Goal: Task Accomplishment & Management: Manage account settings

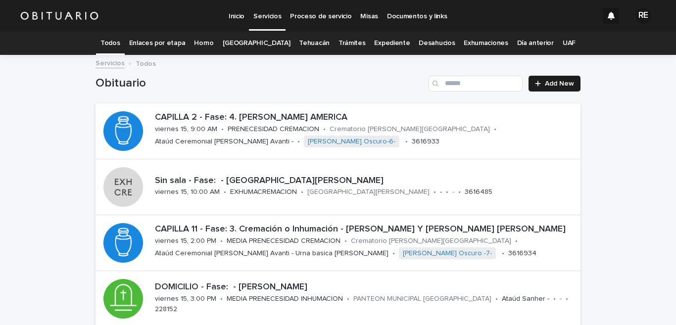
click at [382, 46] on link "Expediente" at bounding box center [392, 43] width 36 height 23
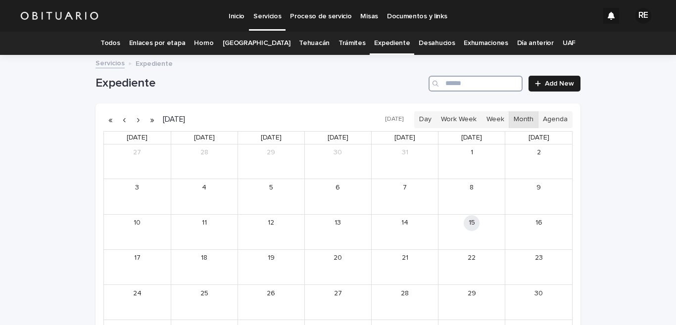
click at [477, 84] on input "Search" at bounding box center [476, 84] width 94 height 16
type input "*"
type input "*******"
click at [120, 118] on button "button" at bounding box center [124, 120] width 14 height 16
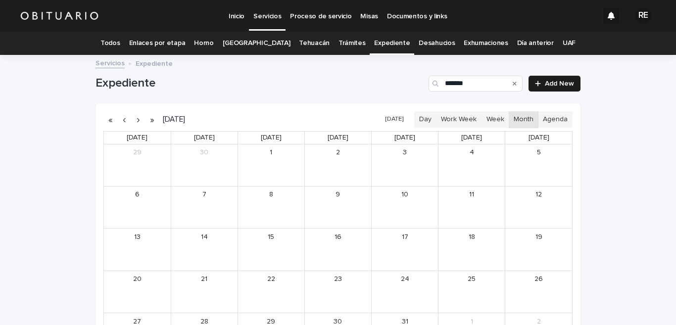
scroll to position [116, 0]
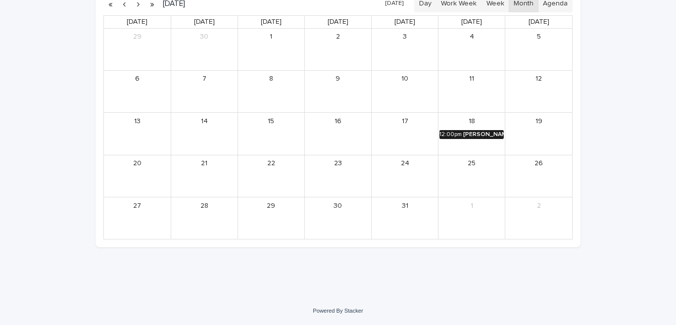
click at [486, 136] on div "[PERSON_NAME]" at bounding box center [484, 134] width 41 height 7
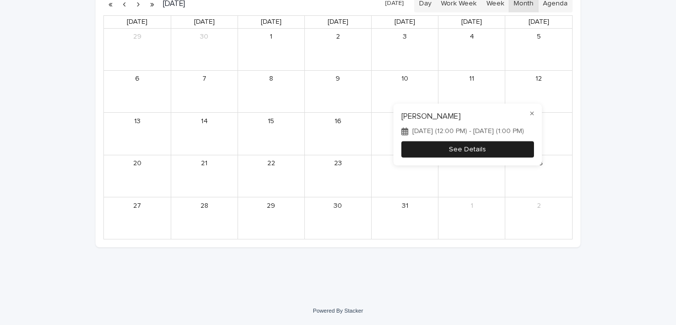
click at [510, 147] on button "See Details" at bounding box center [468, 150] width 133 height 16
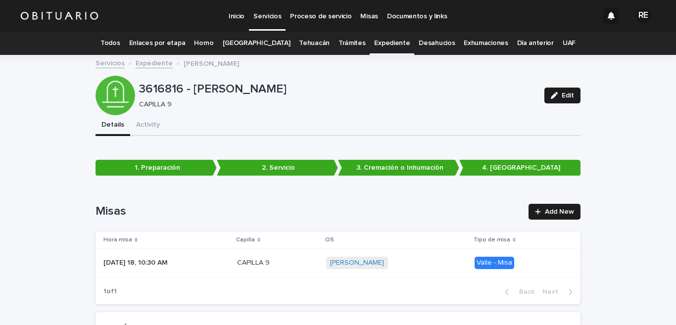
click at [388, 41] on link "Expediente" at bounding box center [392, 43] width 36 height 23
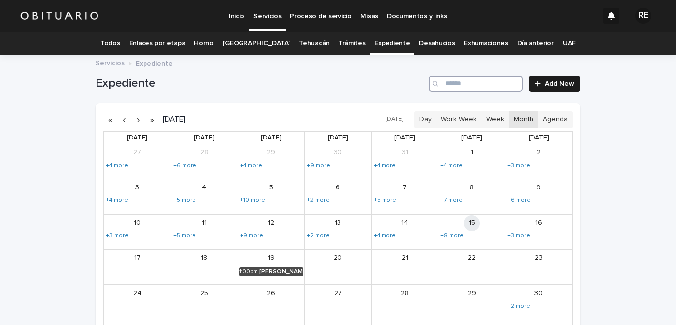
click at [484, 87] on input "Search" at bounding box center [476, 84] width 94 height 16
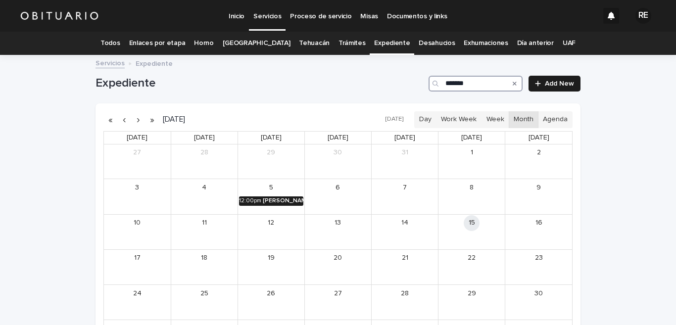
click at [284, 199] on div "[PERSON_NAME] [PERSON_NAME]" at bounding box center [283, 201] width 41 height 7
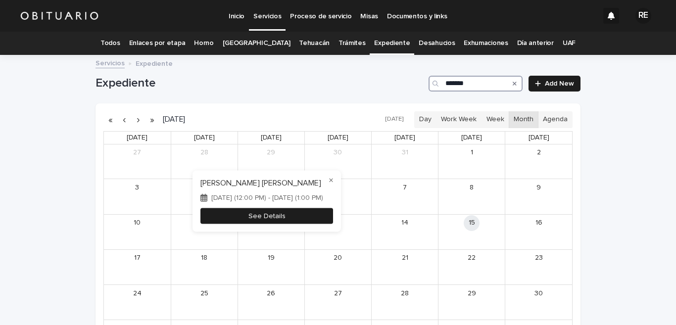
type input "*******"
click at [292, 211] on button "See Details" at bounding box center [267, 216] width 133 height 16
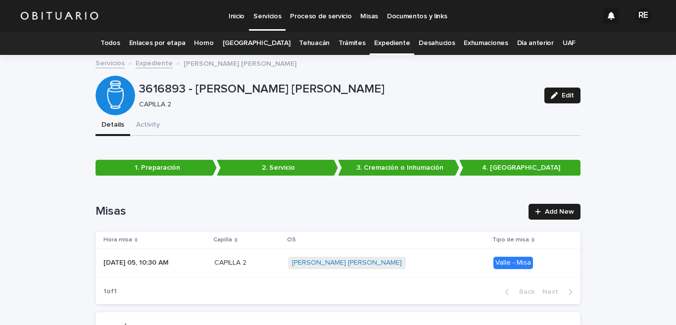
click at [120, 47] on link "Todos" at bounding box center [110, 43] width 19 height 23
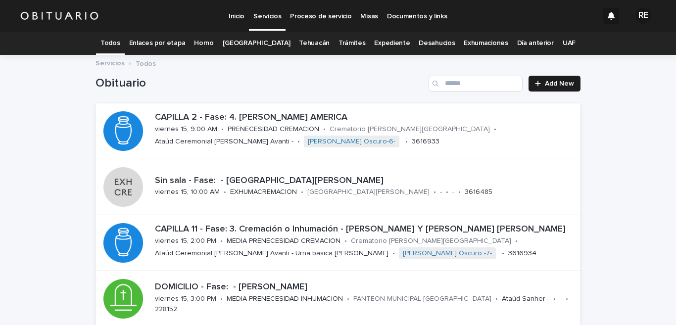
click at [374, 41] on link "Expediente" at bounding box center [392, 43] width 36 height 23
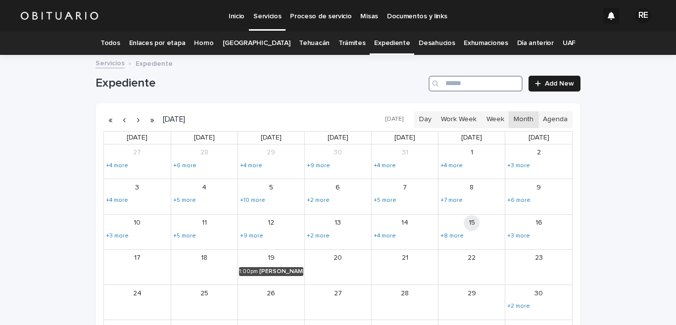
click at [470, 90] on input "Search" at bounding box center [476, 84] width 94 height 16
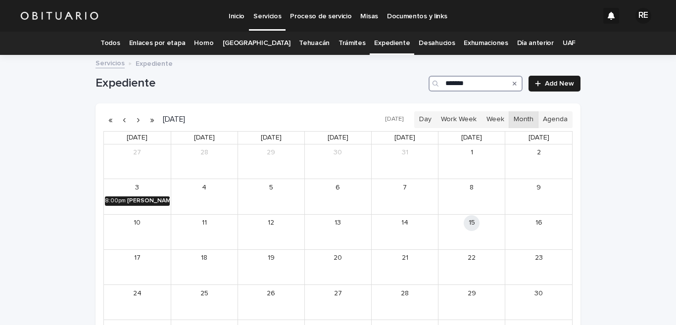
click at [158, 200] on div "[PERSON_NAME] [PERSON_NAME]" at bounding box center [148, 201] width 43 height 7
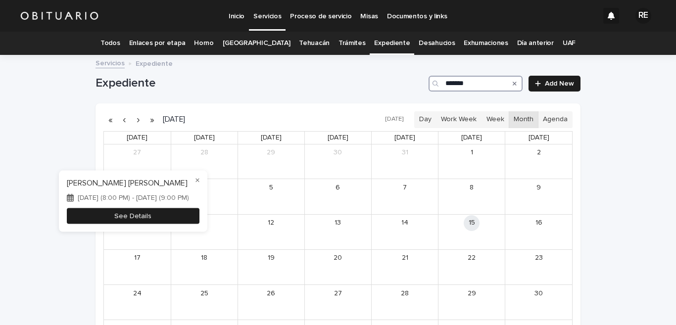
type input "*******"
click at [160, 210] on button "See Details" at bounding box center [133, 216] width 133 height 16
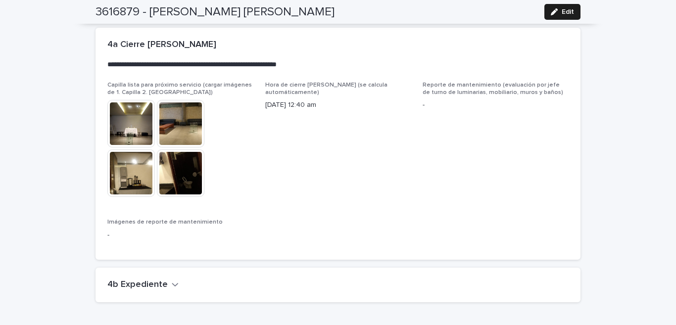
scroll to position [2502, 0]
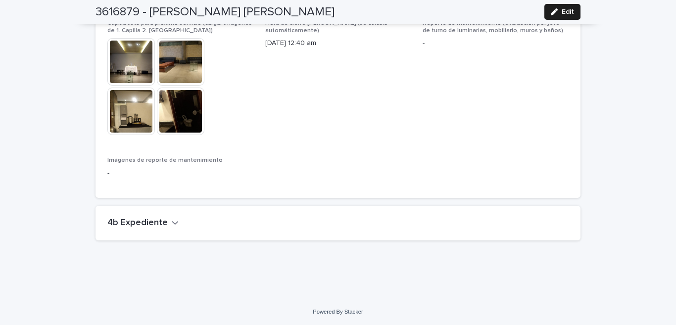
click at [172, 223] on icon "button" at bounding box center [175, 222] width 6 height 3
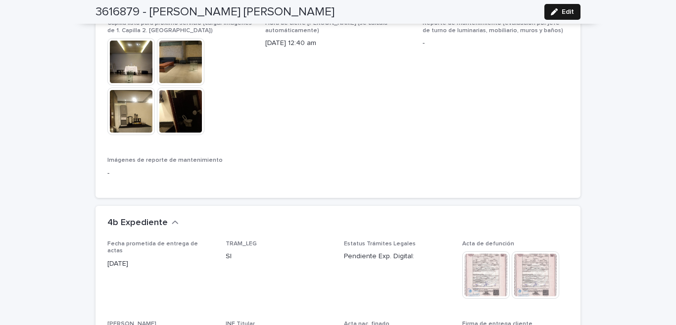
click at [569, 18] on button "Edit" at bounding box center [563, 12] width 36 height 16
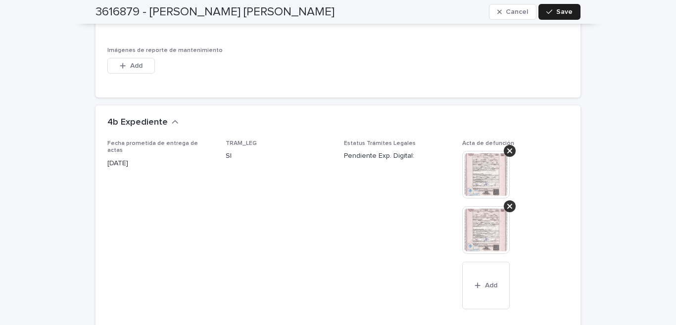
scroll to position [3087, 0]
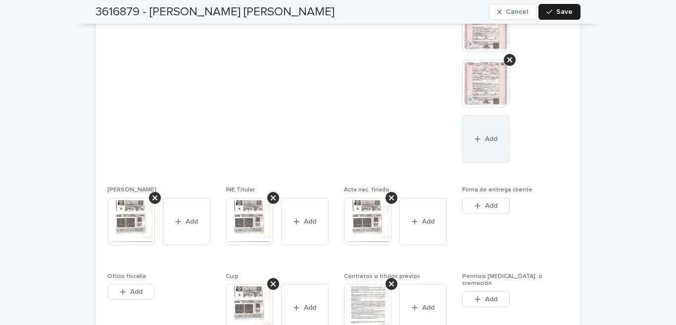
click at [492, 132] on button "Add" at bounding box center [487, 139] width 48 height 48
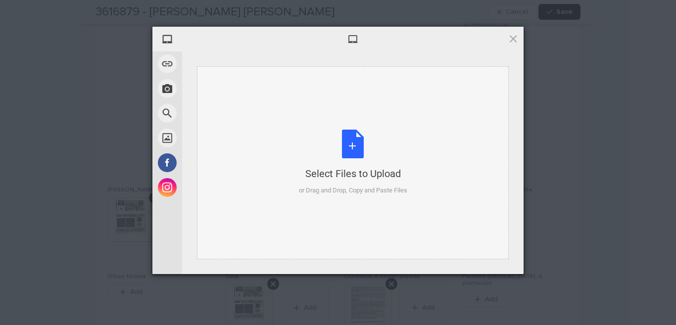
click at [359, 151] on div "Select Files to Upload or Drag and Drop, Copy and Paste Files" at bounding box center [353, 163] width 108 height 66
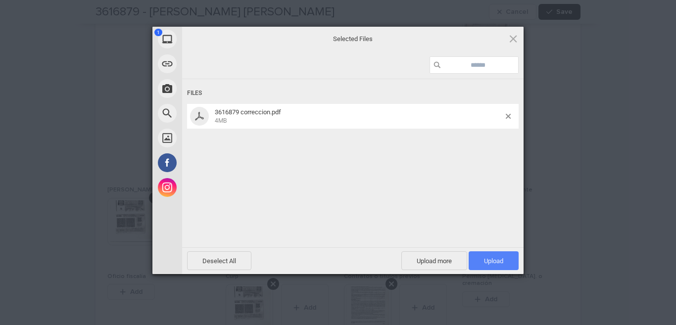
click at [507, 262] on span "Upload 1" at bounding box center [494, 261] width 50 height 19
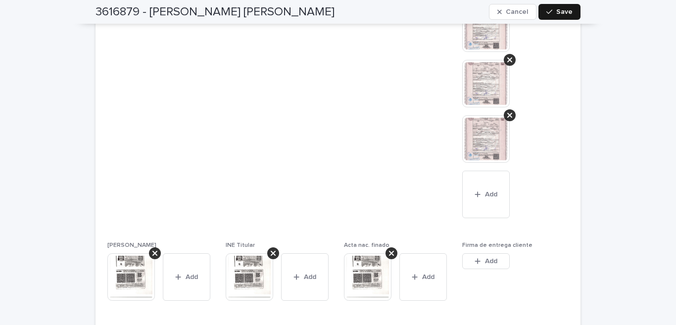
click at [567, 18] on button "Save" at bounding box center [560, 12] width 42 height 16
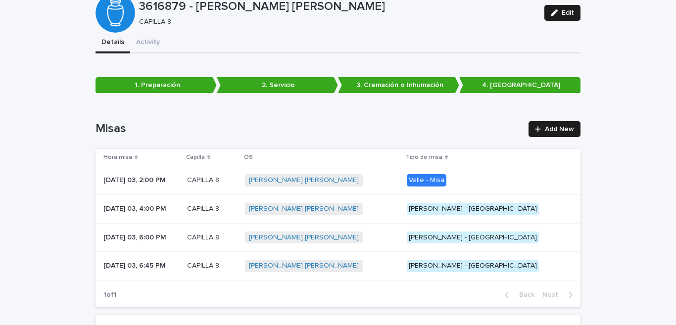
scroll to position [0, 0]
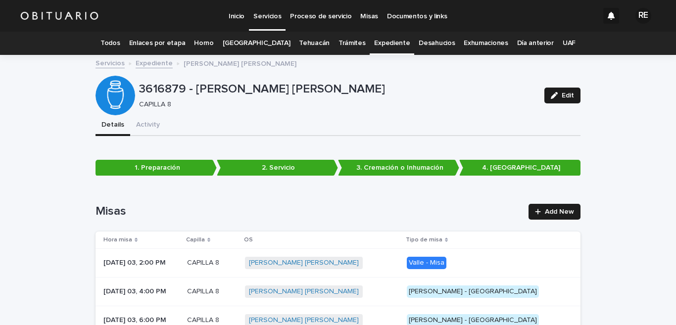
click at [378, 43] on link "Expediente" at bounding box center [392, 43] width 36 height 23
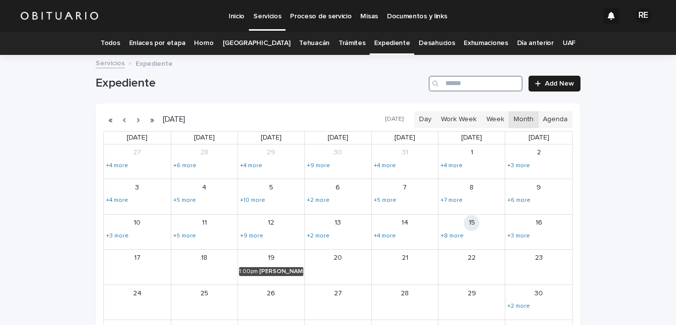
click at [459, 87] on input "Search" at bounding box center [476, 84] width 94 height 16
type input "*******"
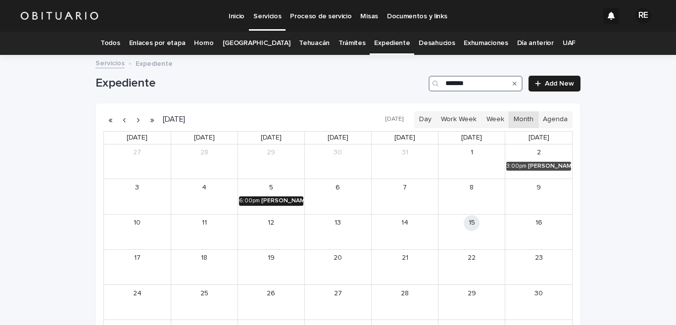
click at [286, 205] on div "[PERSON_NAME] Y [PERSON_NAME]" at bounding box center [282, 201] width 42 height 7
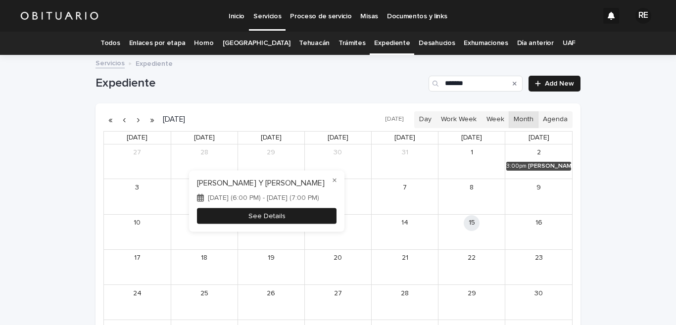
click at [297, 212] on button "See Details" at bounding box center [267, 216] width 140 height 16
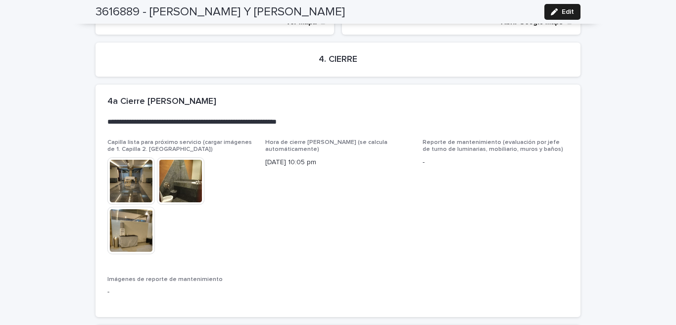
scroll to position [2415, 0]
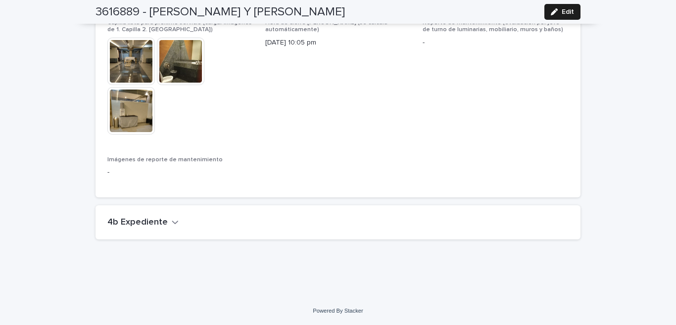
click at [172, 221] on icon "button" at bounding box center [175, 222] width 7 height 9
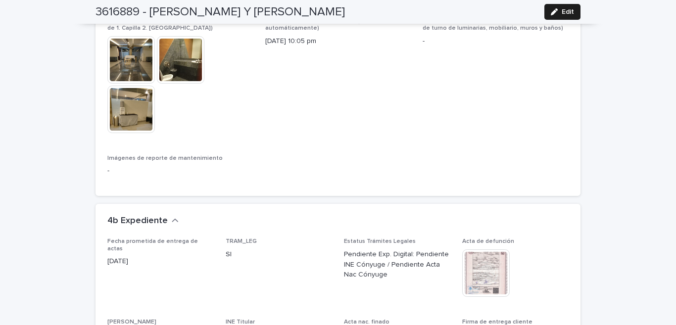
scroll to position [2512, 0]
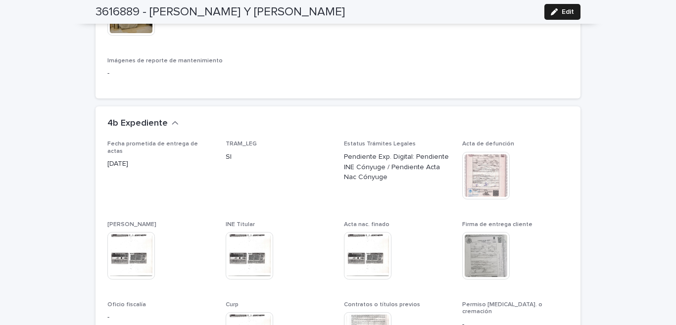
click at [488, 176] on img at bounding box center [487, 176] width 48 height 48
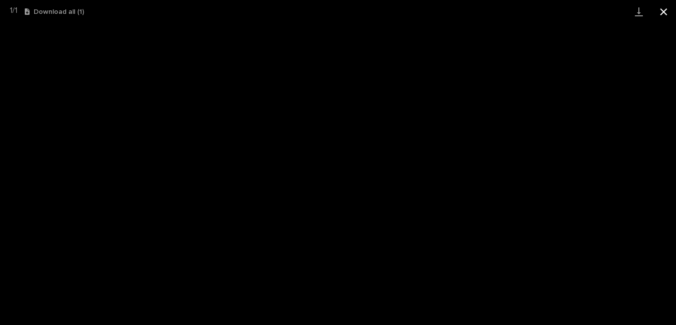
click at [661, 9] on button "Close gallery" at bounding box center [664, 11] width 25 height 23
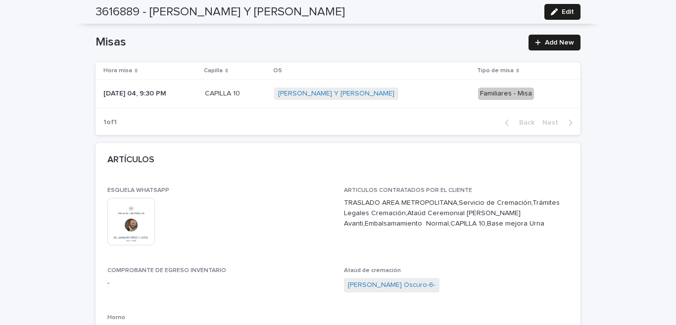
scroll to position [0, 0]
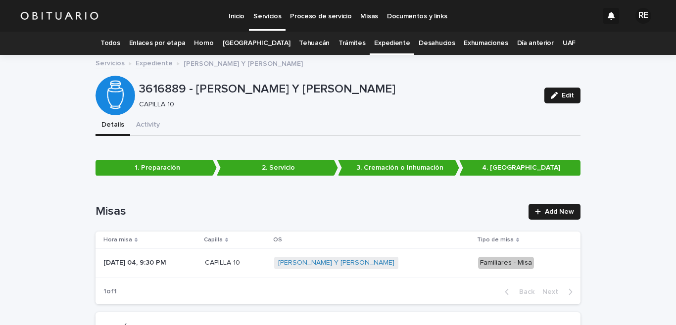
click at [374, 45] on link "Expediente" at bounding box center [392, 43] width 36 height 23
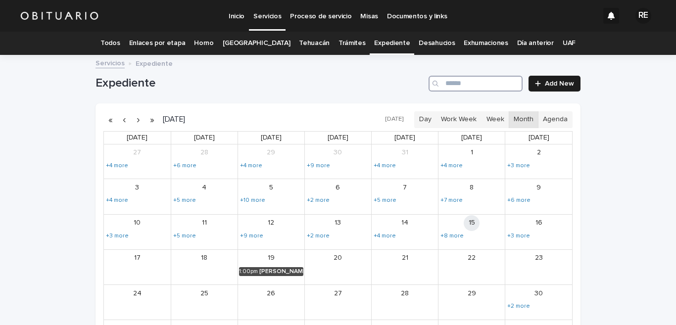
click at [443, 83] on input "Search" at bounding box center [476, 84] width 94 height 16
type input "********"
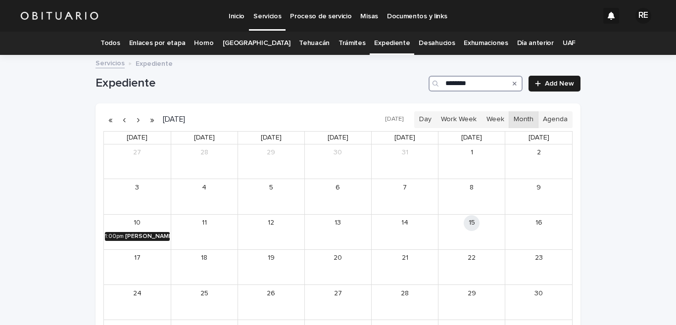
click at [144, 234] on div "[PERSON_NAME]" at bounding box center [147, 236] width 45 height 7
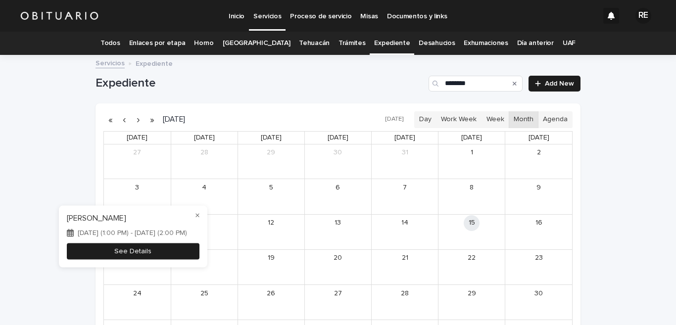
click at [141, 247] on button "See Details" at bounding box center [133, 251] width 133 height 16
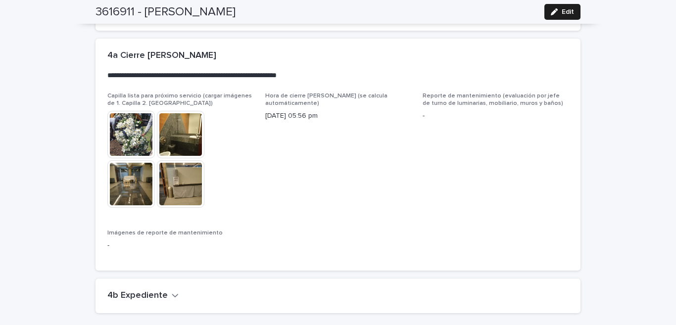
scroll to position [2358, 0]
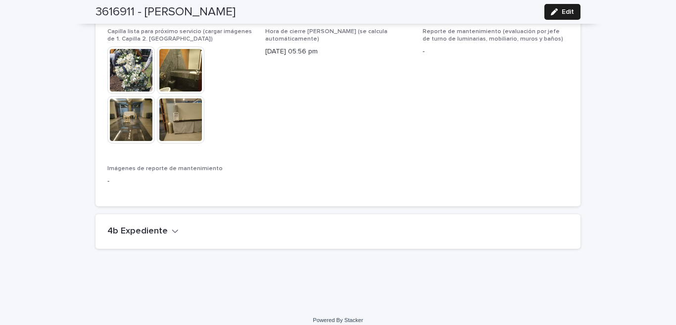
click at [172, 227] on icon "button" at bounding box center [175, 231] width 7 height 9
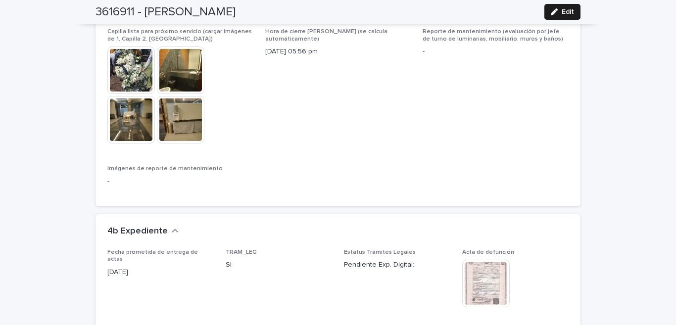
scroll to position [2455, 0]
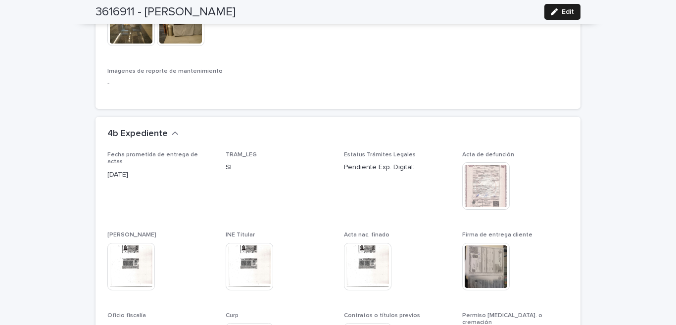
click at [485, 243] on img at bounding box center [487, 267] width 48 height 48
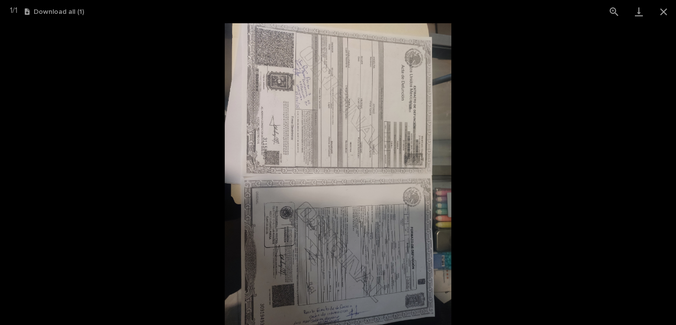
click at [358, 139] on img at bounding box center [338, 174] width 227 height 302
click at [360, 76] on img at bounding box center [338, 174] width 227 height 302
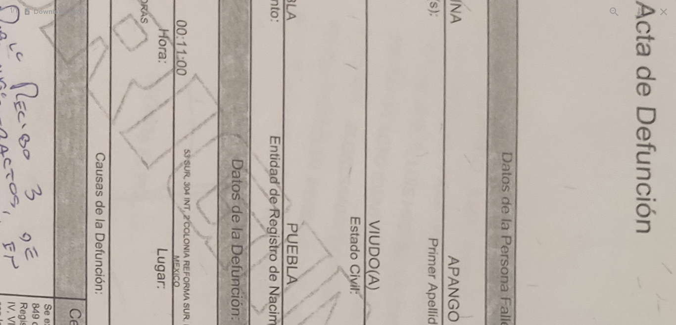
click at [660, 11] on button "Close gallery" at bounding box center [664, 11] width 25 height 23
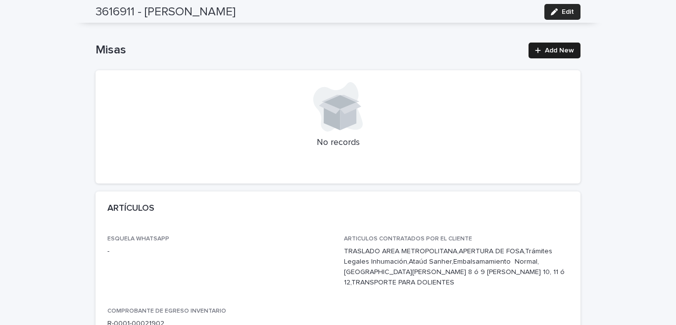
scroll to position [0, 0]
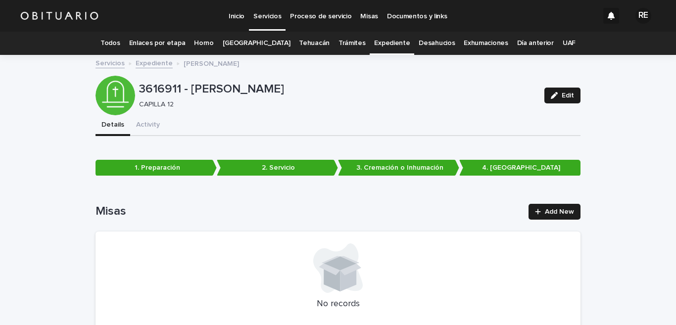
click at [375, 40] on link "Expediente" at bounding box center [392, 43] width 36 height 23
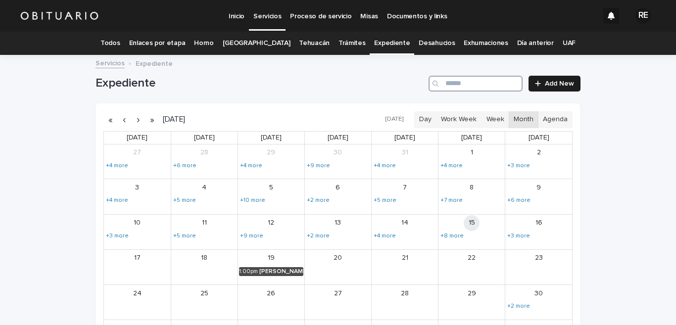
click at [454, 84] on input "Search" at bounding box center [476, 84] width 94 height 16
type input "********"
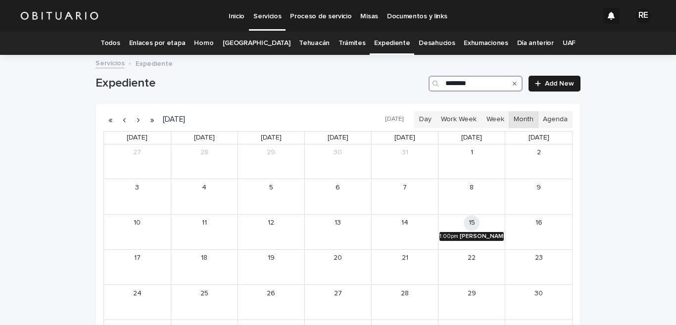
click at [486, 238] on div "[PERSON_NAME] [PERSON_NAME]" at bounding box center [482, 236] width 44 height 7
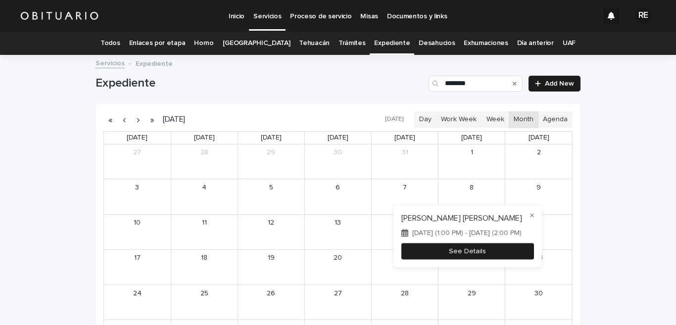
click at [492, 251] on button "See Details" at bounding box center [468, 251] width 133 height 16
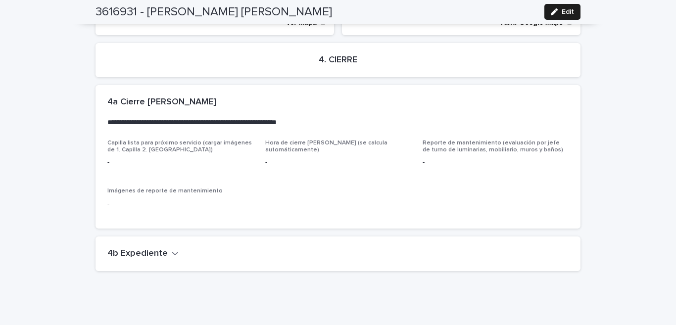
scroll to position [2063, 0]
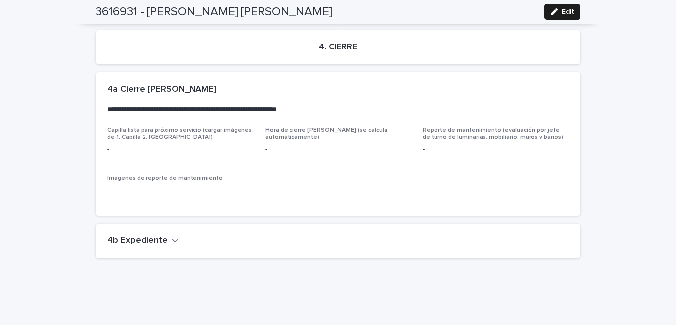
click at [172, 239] on icon "button" at bounding box center [175, 240] width 6 height 3
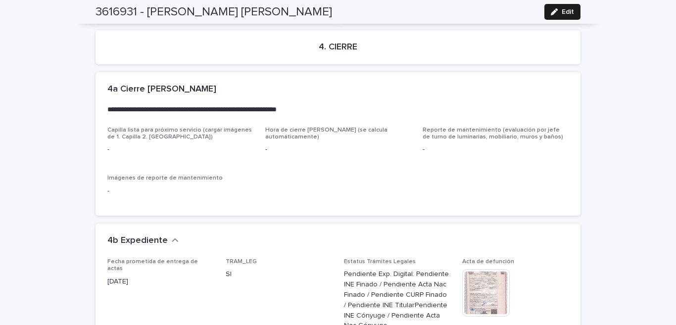
scroll to position [2209, 0]
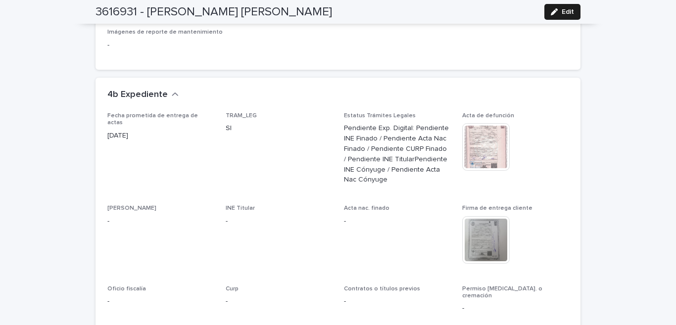
click at [492, 234] on img at bounding box center [487, 240] width 48 height 48
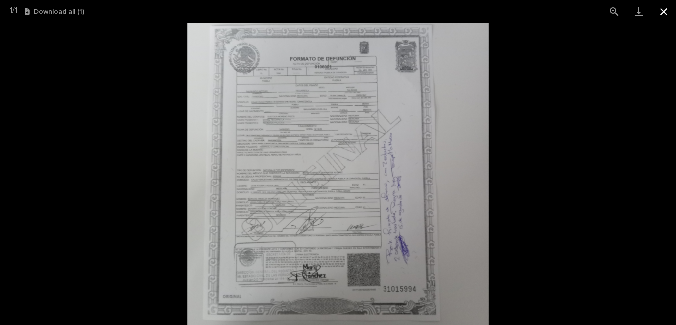
click at [665, 13] on button "Close gallery" at bounding box center [664, 11] width 25 height 23
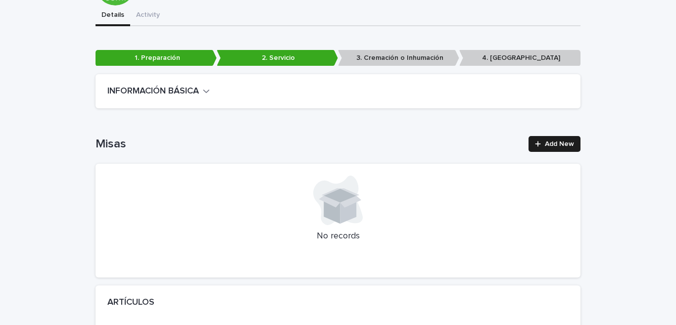
scroll to position [0, 0]
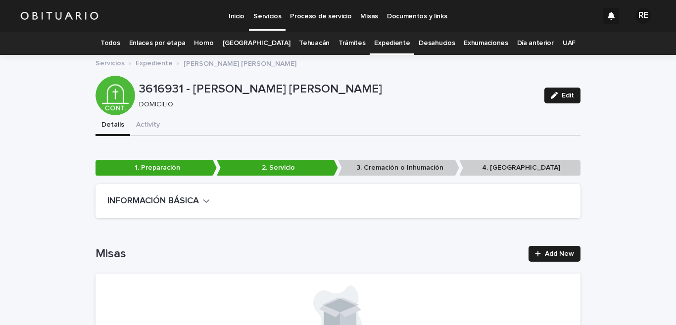
click at [384, 37] on link "Expediente" at bounding box center [392, 43] width 36 height 23
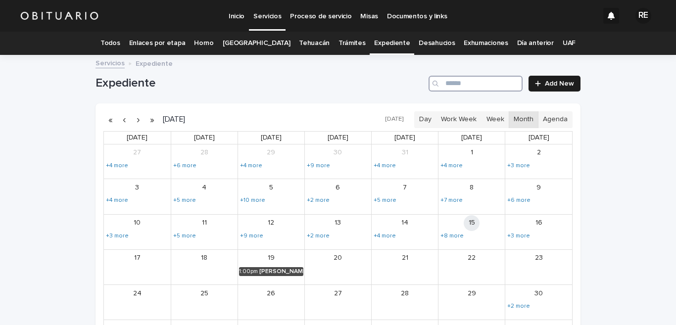
click at [478, 84] on input "Search" at bounding box center [476, 84] width 94 height 16
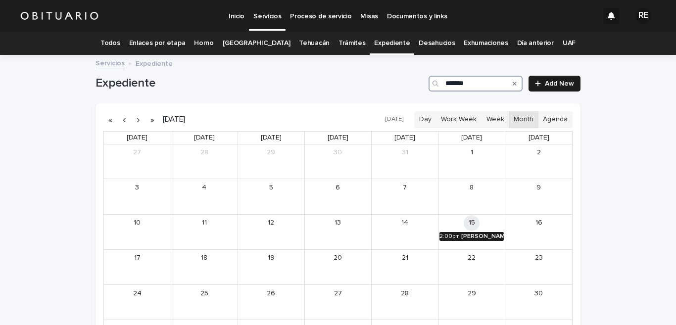
click at [488, 233] on div "[PERSON_NAME] Y [PERSON_NAME] [PERSON_NAME]" at bounding box center [483, 236] width 43 height 7
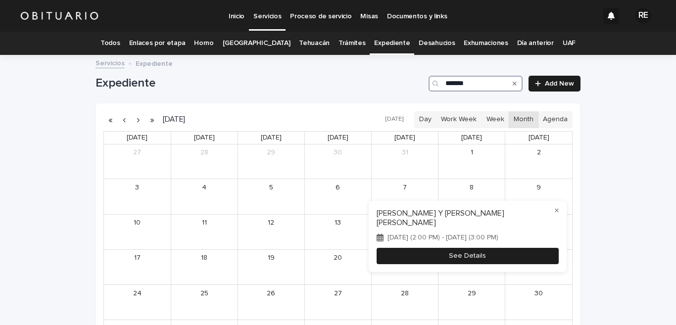
type input "*******"
click at [468, 254] on button "See Details" at bounding box center [468, 256] width 182 height 16
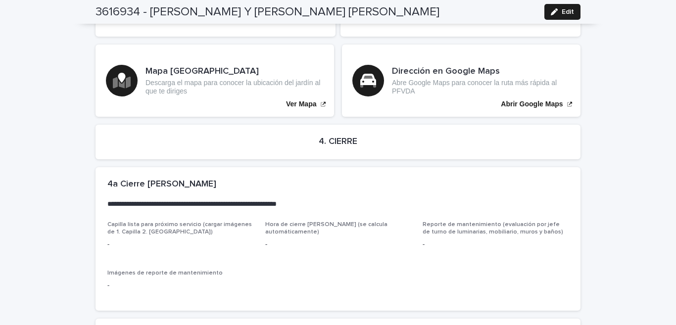
scroll to position [2386, 0]
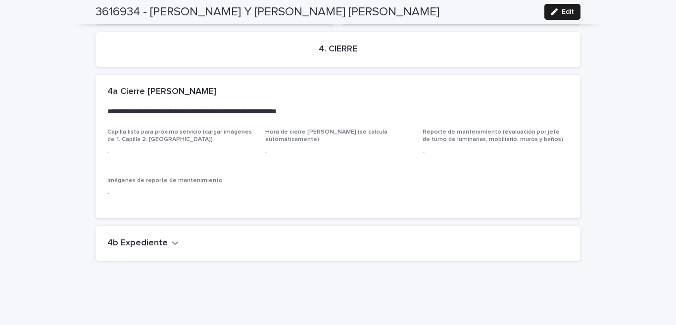
click at [172, 242] on icon "button" at bounding box center [175, 243] width 6 height 3
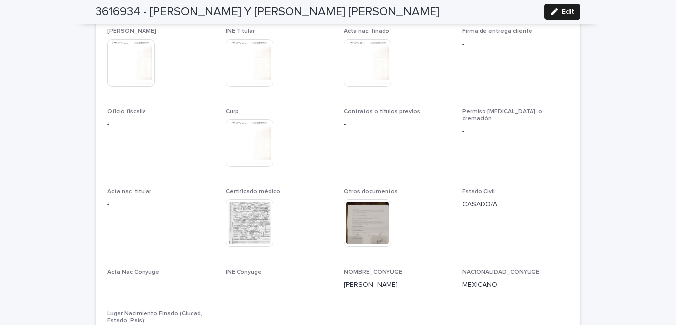
scroll to position [2486, 0]
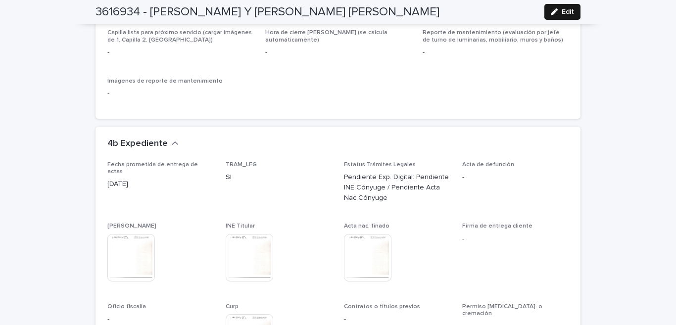
click at [564, 12] on span "Edit" at bounding box center [568, 11] width 12 height 7
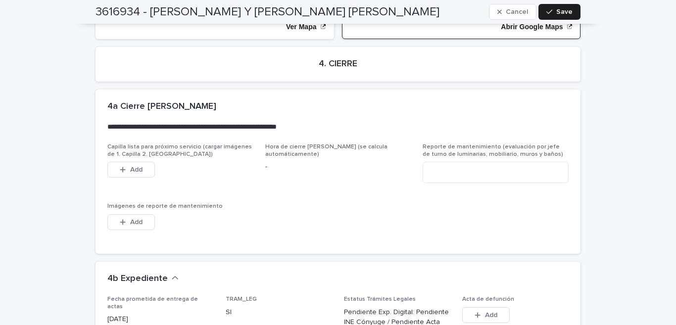
scroll to position [2827, 0]
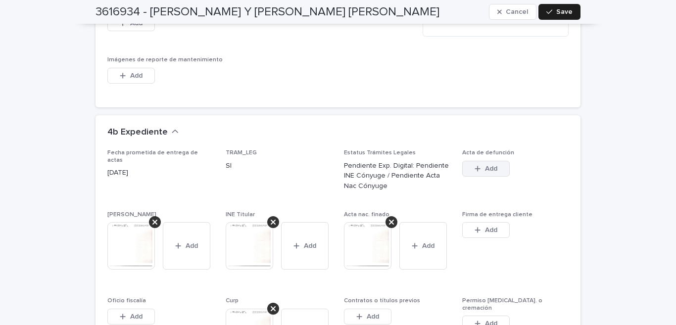
click at [493, 165] on span "Add" at bounding box center [491, 168] width 12 height 7
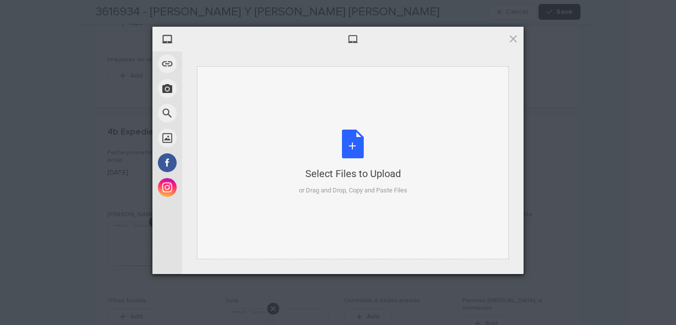
click at [362, 154] on div "Select Files to Upload or Drag and Drop, Copy and Paste Files" at bounding box center [353, 163] width 108 height 66
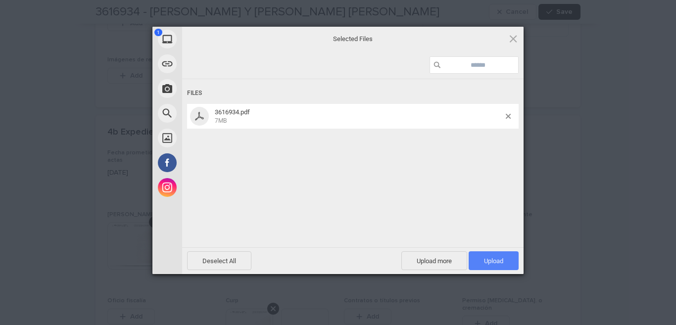
click at [492, 254] on span "Upload 1" at bounding box center [494, 261] width 50 height 19
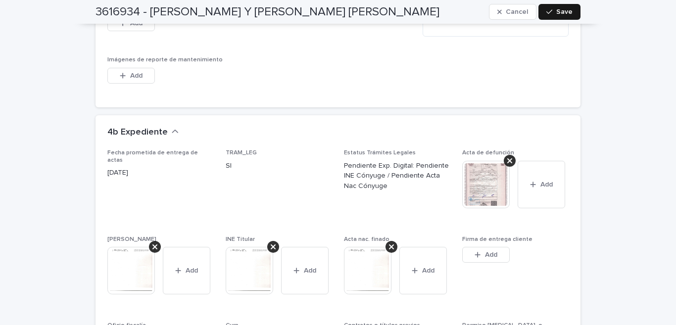
click at [547, 12] on icon "button" at bounding box center [550, 11] width 6 height 7
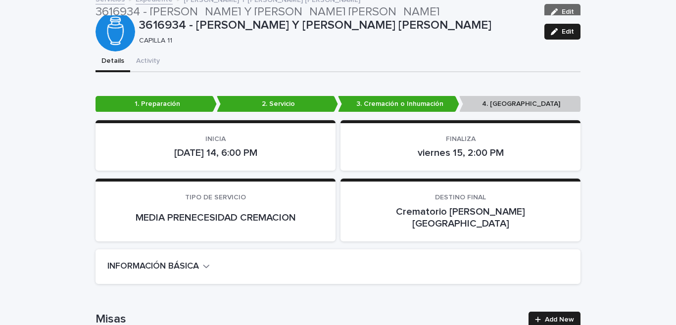
scroll to position [0, 0]
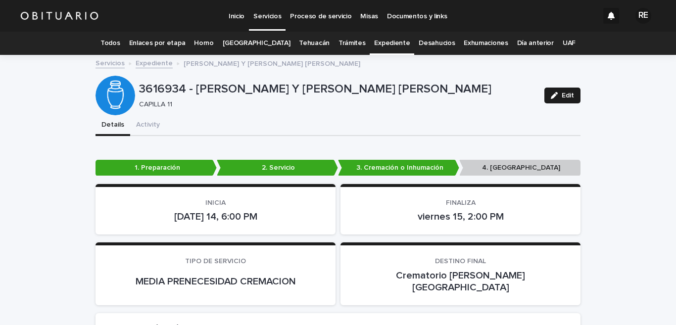
click at [391, 41] on link "Expediente" at bounding box center [392, 43] width 36 height 23
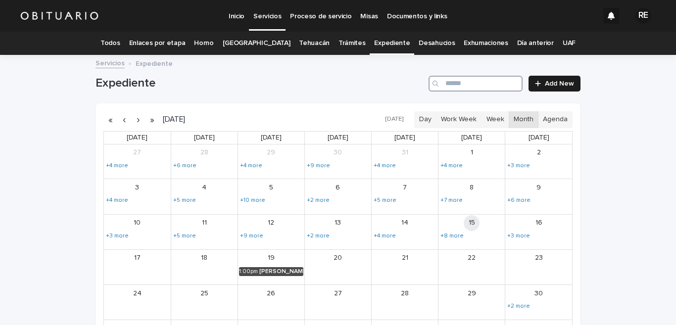
click at [458, 86] on input "Search" at bounding box center [476, 84] width 94 height 16
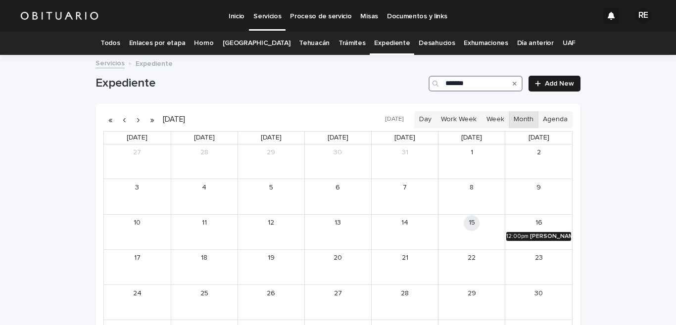
click at [507, 241] on link "12:00pm [PERSON_NAME]" at bounding box center [539, 236] width 65 height 9
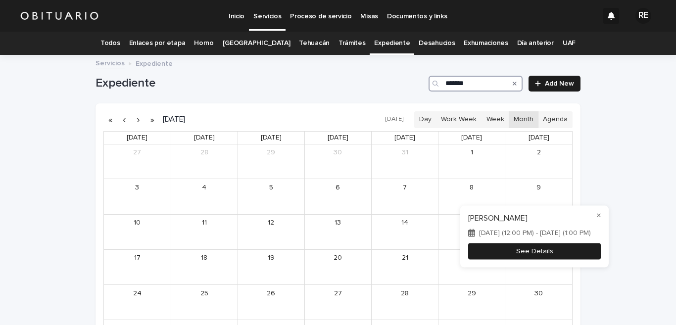
type input "*******"
click at [507, 258] on button "See Details" at bounding box center [534, 251] width 133 height 16
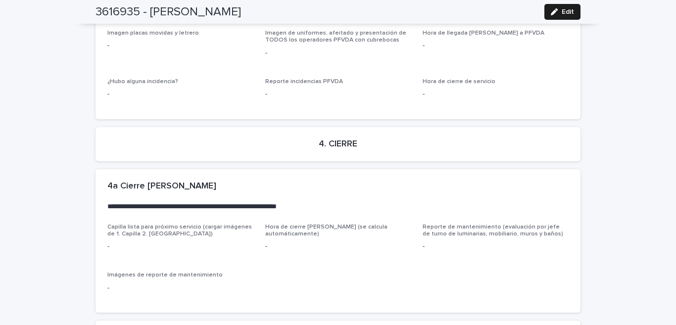
scroll to position [2488, 0]
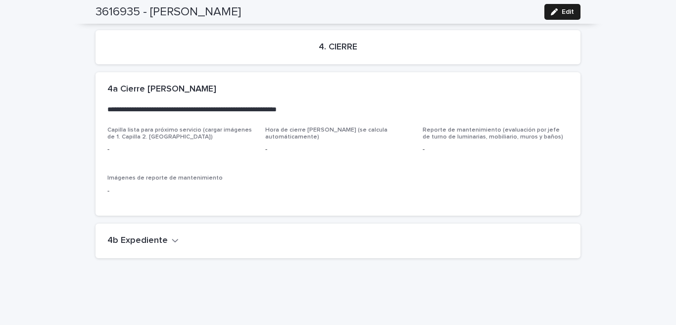
click at [172, 236] on icon "button" at bounding box center [175, 240] width 7 height 9
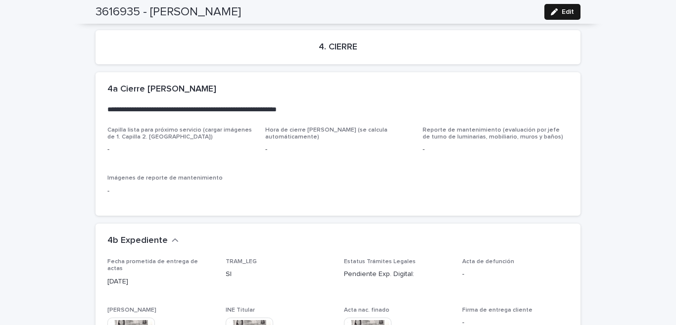
click at [551, 14] on icon "button" at bounding box center [554, 11] width 7 height 7
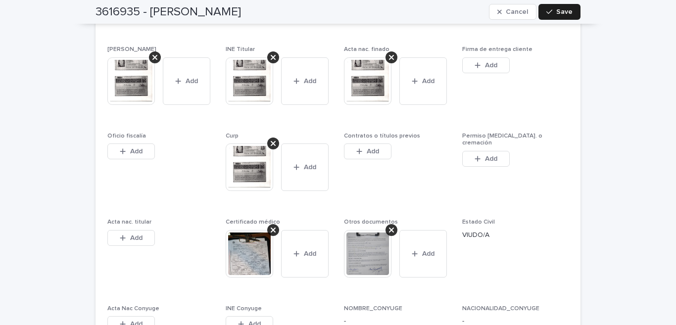
scroll to position [2927, 0]
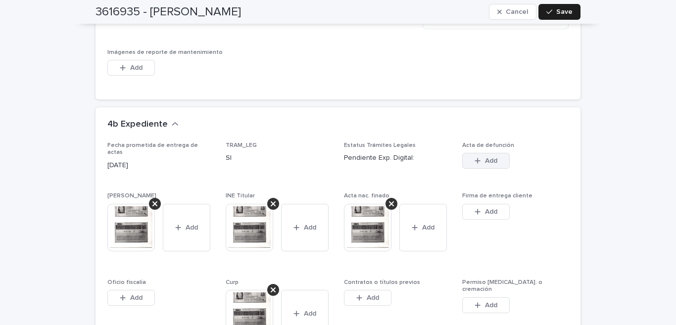
click at [487, 153] on button "Add" at bounding box center [487, 161] width 48 height 16
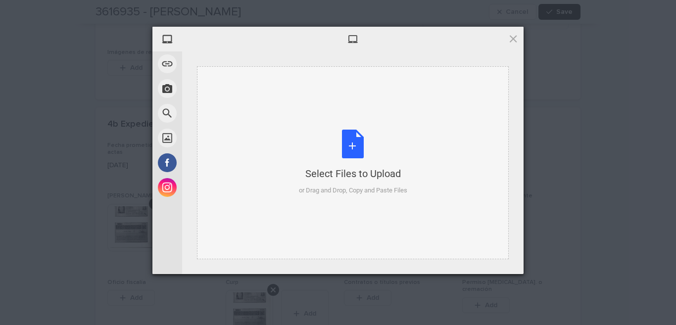
click at [355, 148] on div "Select Files to Upload or Drag and Drop, Copy and Paste Files" at bounding box center [353, 163] width 108 height 66
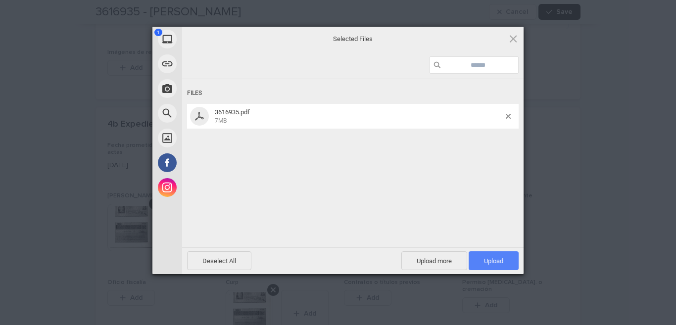
click at [483, 255] on span "Upload 1" at bounding box center [494, 261] width 50 height 19
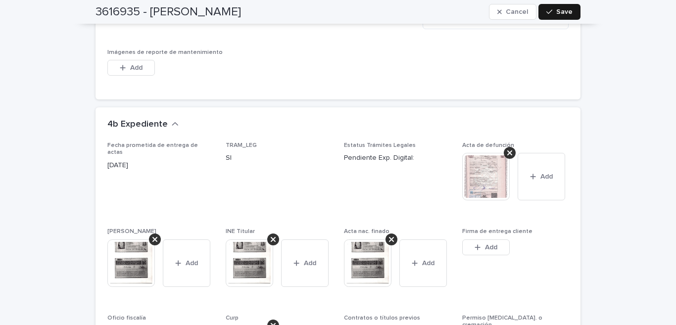
click at [559, 7] on button "Save" at bounding box center [560, 12] width 42 height 16
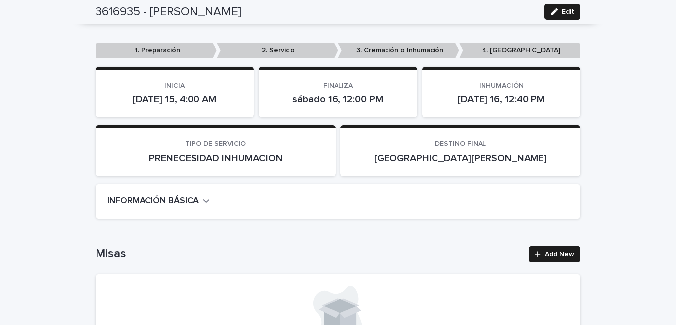
scroll to position [0, 0]
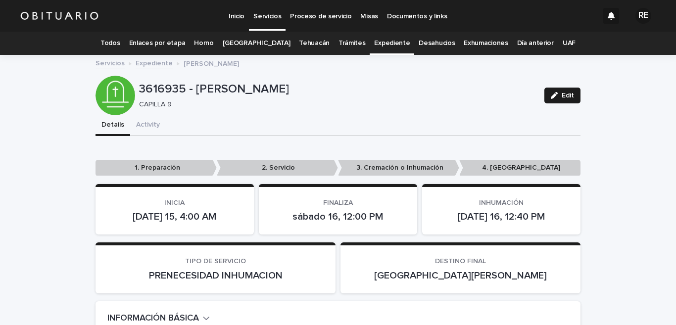
click at [389, 45] on link "Expediente" at bounding box center [392, 43] width 36 height 23
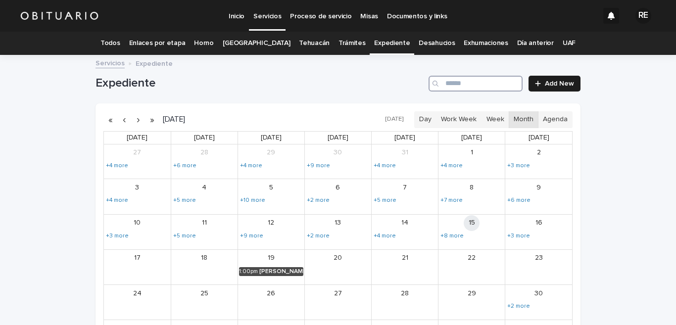
click at [457, 85] on input "Search" at bounding box center [476, 84] width 94 height 16
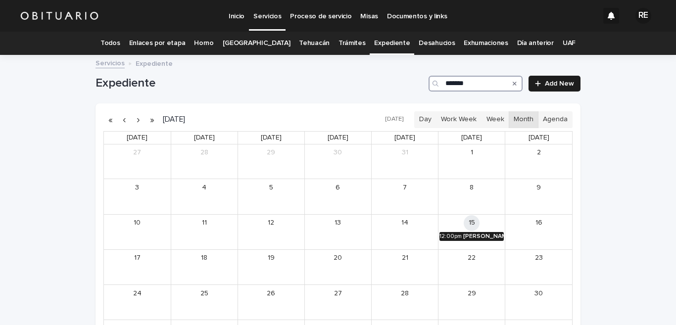
click at [497, 237] on div "[PERSON_NAME] [PERSON_NAME]" at bounding box center [484, 236] width 41 height 7
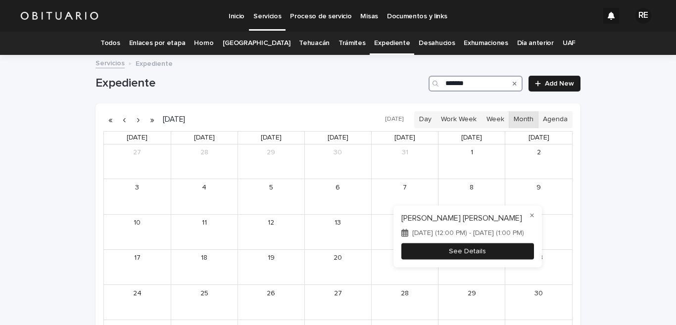
type input "*******"
click at [490, 255] on button "See Details" at bounding box center [468, 251] width 133 height 16
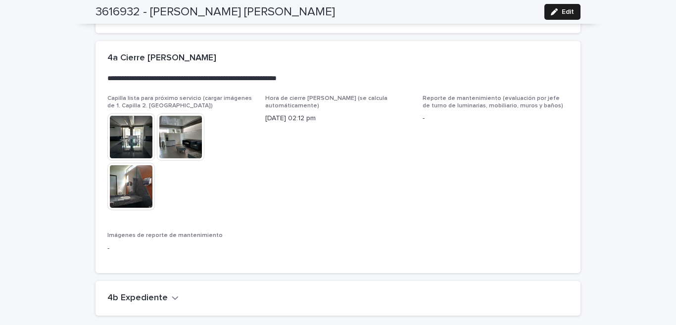
scroll to position [2761, 0]
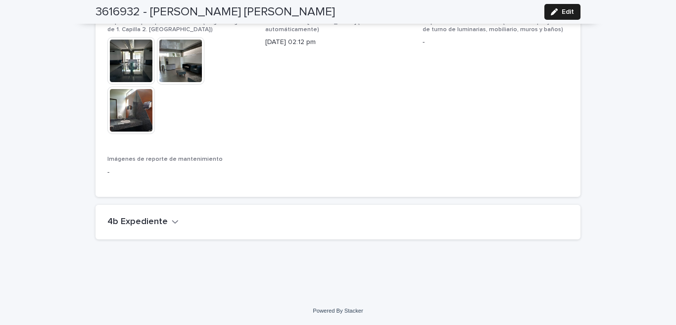
click at [172, 223] on icon "button" at bounding box center [175, 221] width 7 height 9
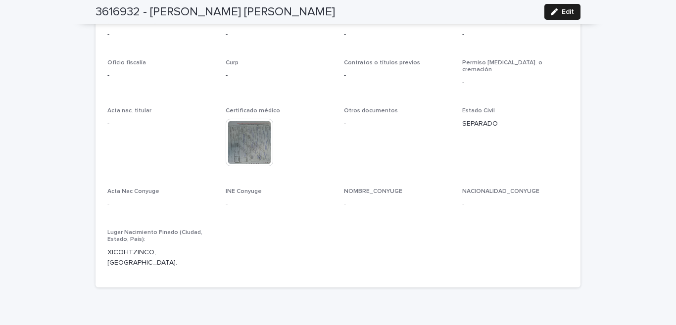
scroll to position [3086, 0]
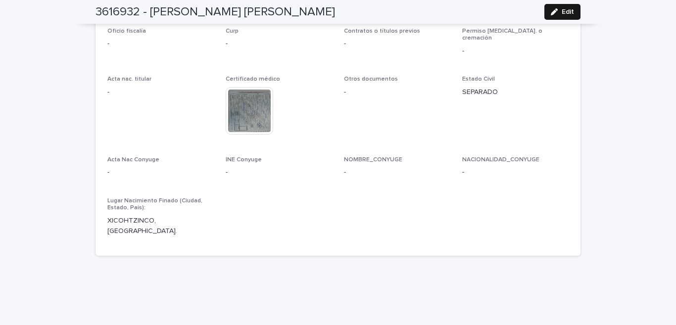
click at [550, 17] on button "Edit" at bounding box center [563, 12] width 36 height 16
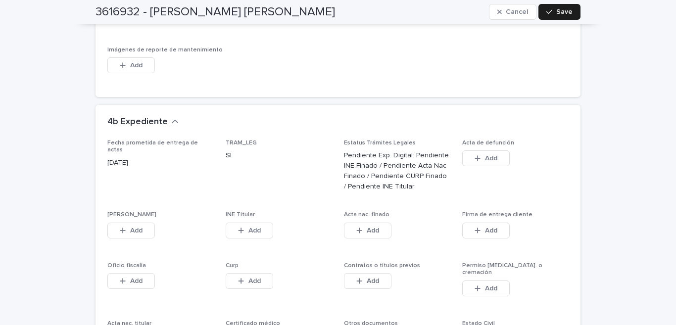
scroll to position [3378, 0]
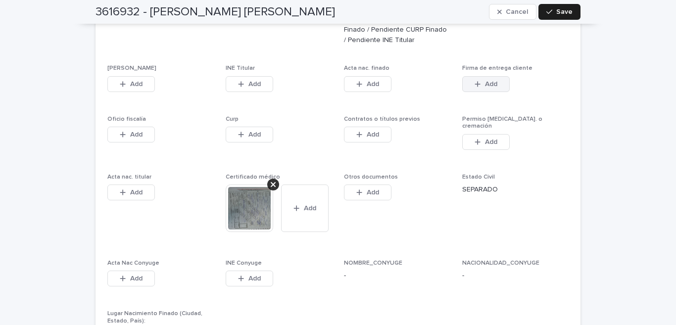
click at [485, 86] on span "Add" at bounding box center [491, 84] width 12 height 7
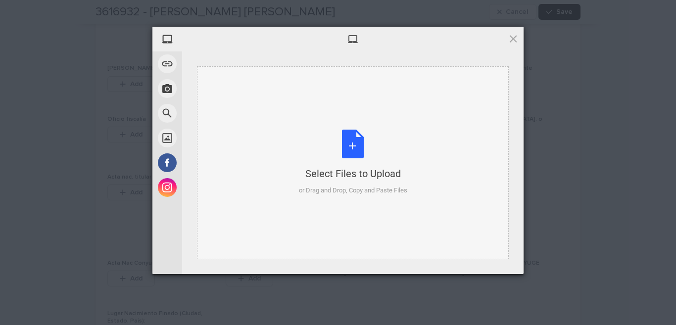
click at [355, 155] on div "Select Files to Upload or Drag and Drop, Copy and Paste Files" at bounding box center [353, 163] width 108 height 66
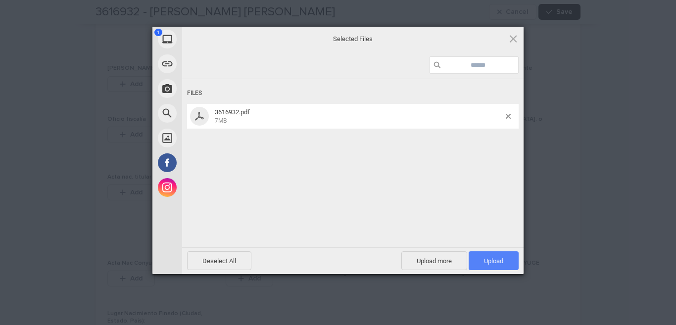
click at [503, 266] on span "Upload 1" at bounding box center [494, 261] width 50 height 19
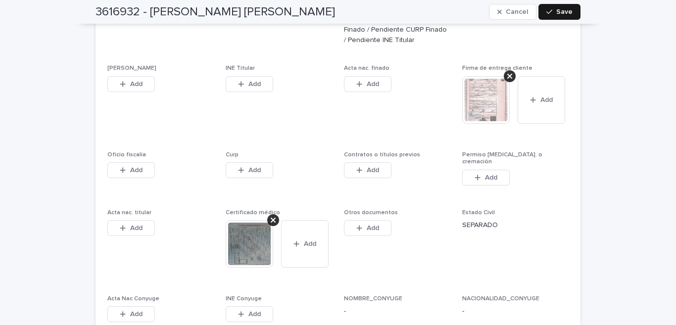
click at [553, 12] on div "button" at bounding box center [552, 11] width 10 height 7
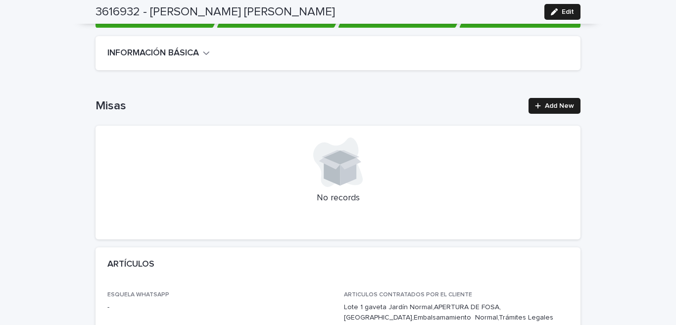
scroll to position [0, 0]
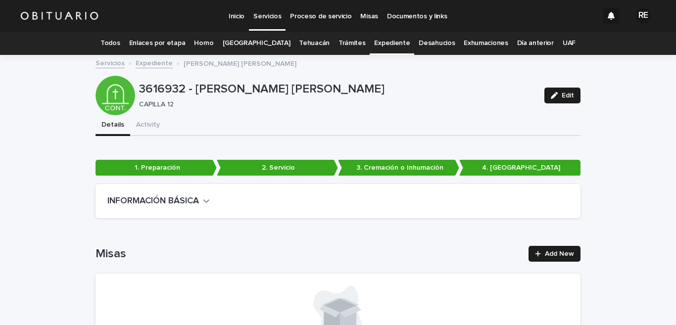
click at [120, 43] on link "Todos" at bounding box center [110, 43] width 19 height 23
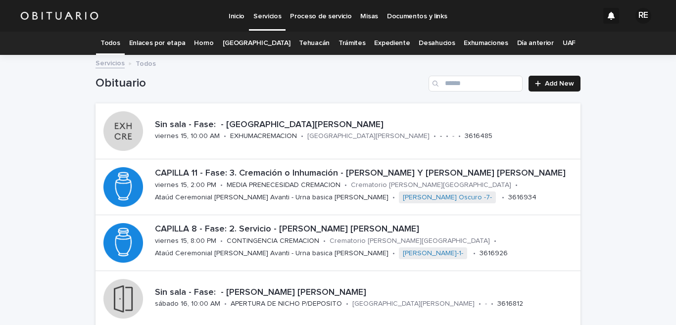
click at [382, 47] on link "Expediente" at bounding box center [392, 43] width 36 height 23
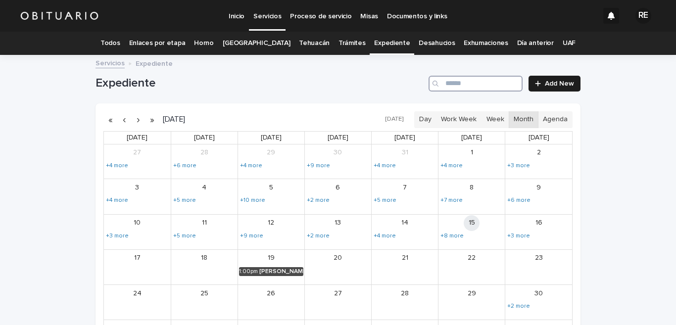
click at [489, 82] on input "Search" at bounding box center [476, 84] width 94 height 16
click at [273, 271] on div "19 1:00pm [PERSON_NAME]" at bounding box center [271, 267] width 66 height 35
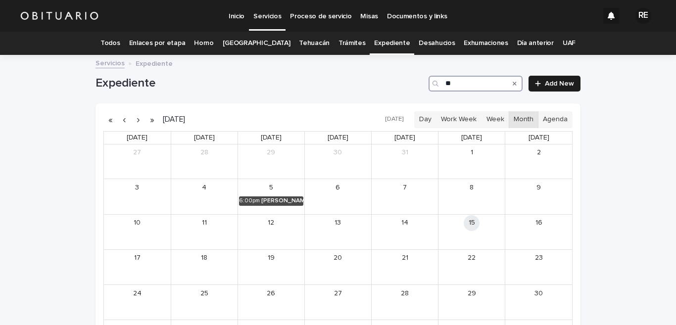
type input "*"
type input "*******"
click at [270, 202] on div "[PERSON_NAME] Y [PERSON_NAME]" at bounding box center [282, 201] width 42 height 7
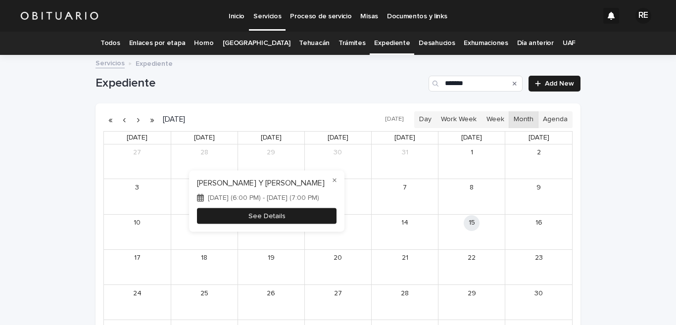
click at [263, 216] on button "See Details" at bounding box center [267, 216] width 140 height 16
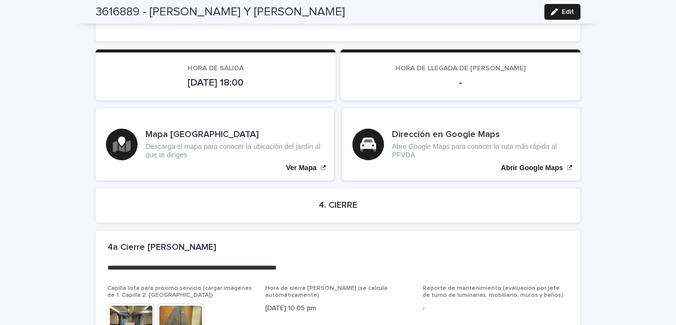
scroll to position [2415, 0]
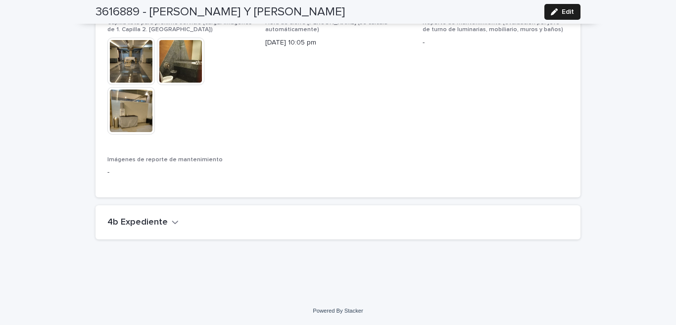
click at [172, 225] on div "4b Expediente" at bounding box center [336, 222] width 458 height 11
click at [172, 224] on icon "button" at bounding box center [175, 222] width 7 height 9
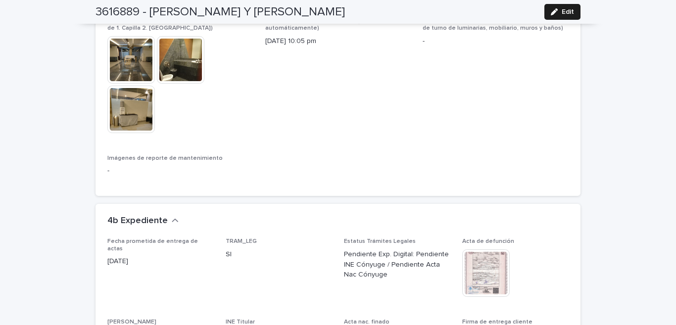
scroll to position [2512, 0]
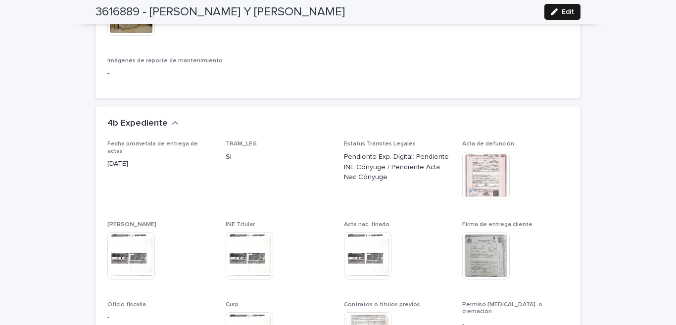
click at [566, 18] on button "Edit" at bounding box center [563, 12] width 36 height 16
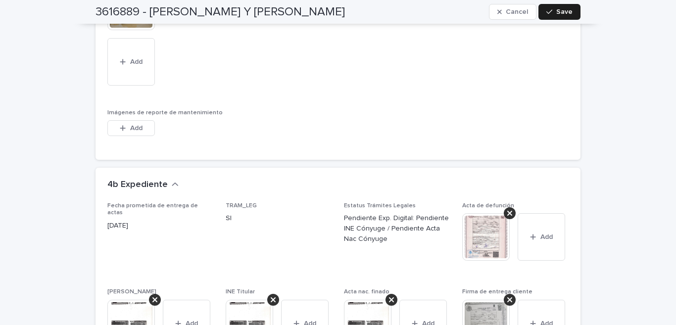
scroll to position [2805, 0]
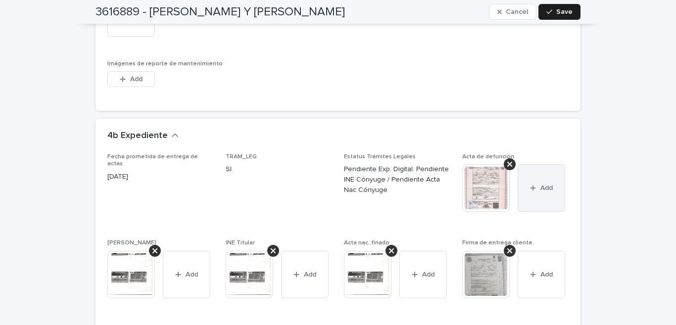
click at [532, 186] on div "button" at bounding box center [535, 188] width 10 height 7
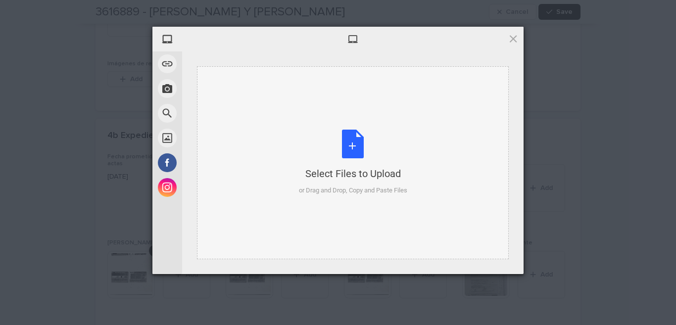
click at [357, 148] on div "Select Files to Upload or Drag and Drop, Copy and Paste Files" at bounding box center [353, 163] width 108 height 66
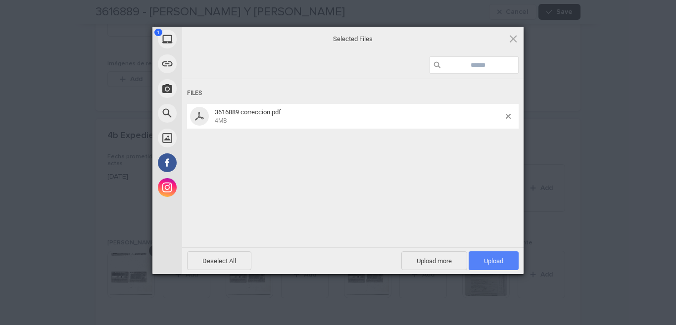
click at [481, 267] on span "Upload 1" at bounding box center [494, 261] width 50 height 19
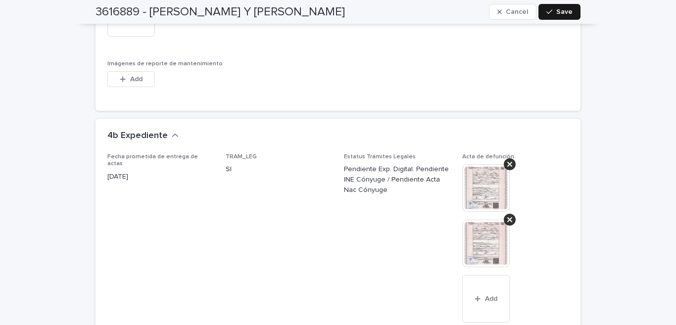
click at [557, 13] on span "Save" at bounding box center [565, 11] width 16 height 7
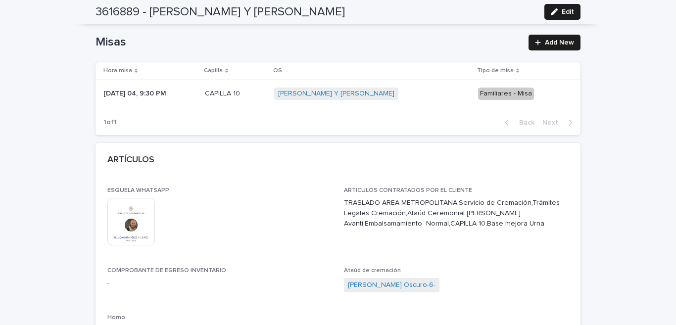
scroll to position [0, 0]
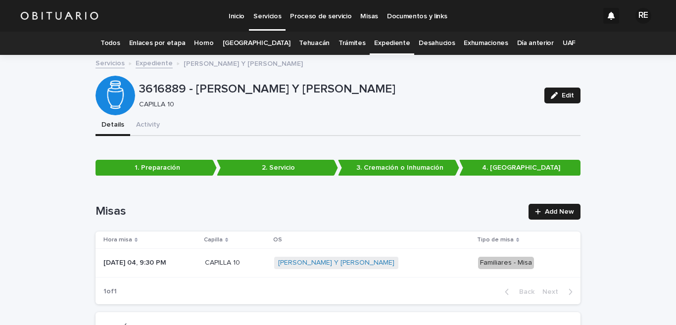
click at [120, 43] on link "Todos" at bounding box center [110, 43] width 19 height 23
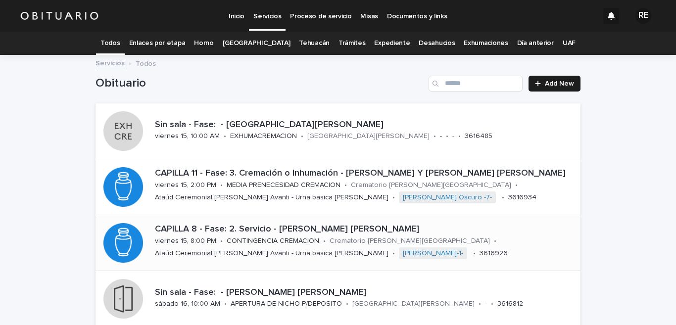
click at [249, 241] on p "CONTINGENCIA CREMACION" at bounding box center [273, 241] width 93 height 8
